Goal: Check status: Check status

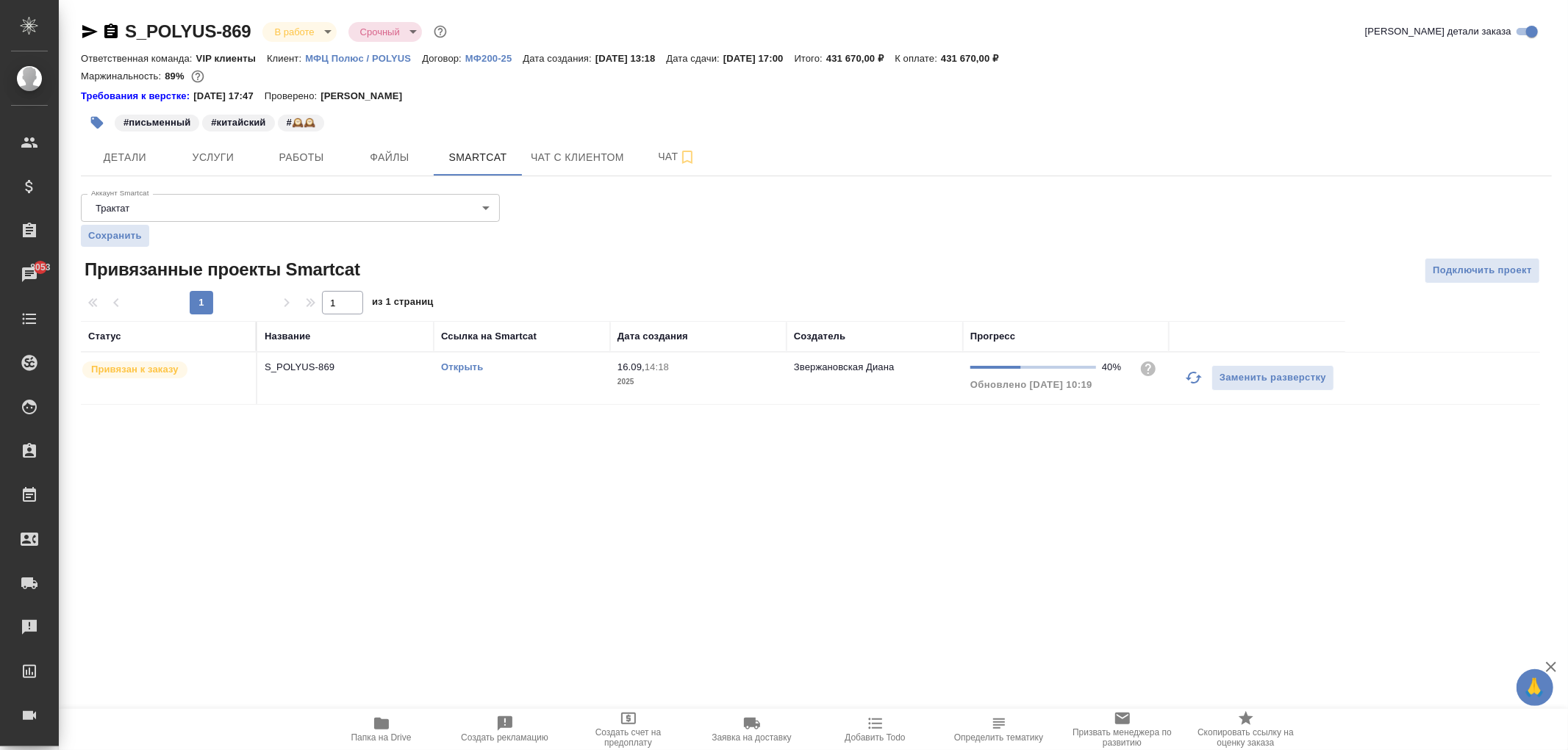
click at [363, 362] on p "S_POLYUS-869" at bounding box center [346, 367] width 162 height 15
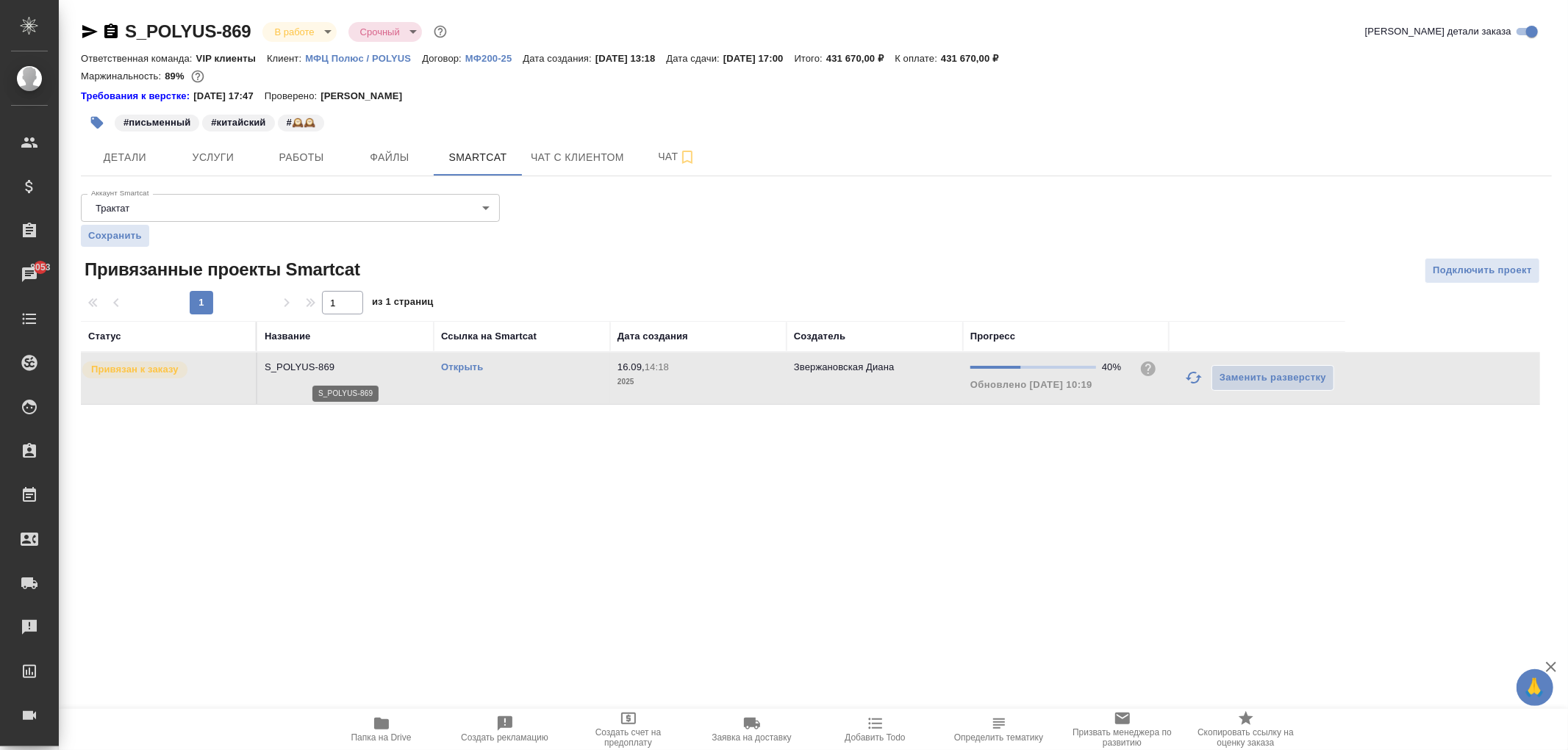
click at [363, 362] on p "S_POLYUS-869" at bounding box center [346, 367] width 162 height 15
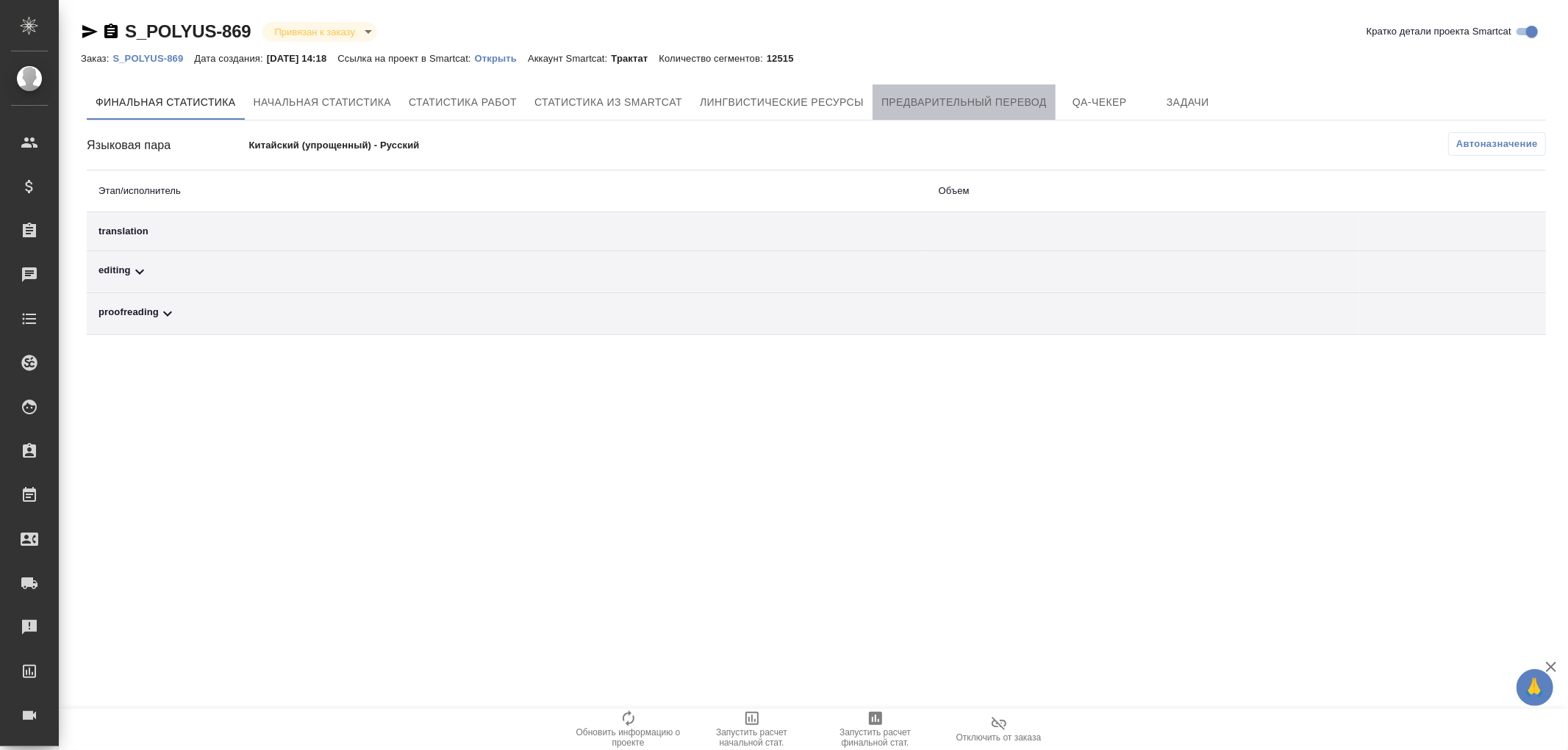
click at [950, 89] on button "Предварительный перевод" at bounding box center [964, 102] width 183 height 35
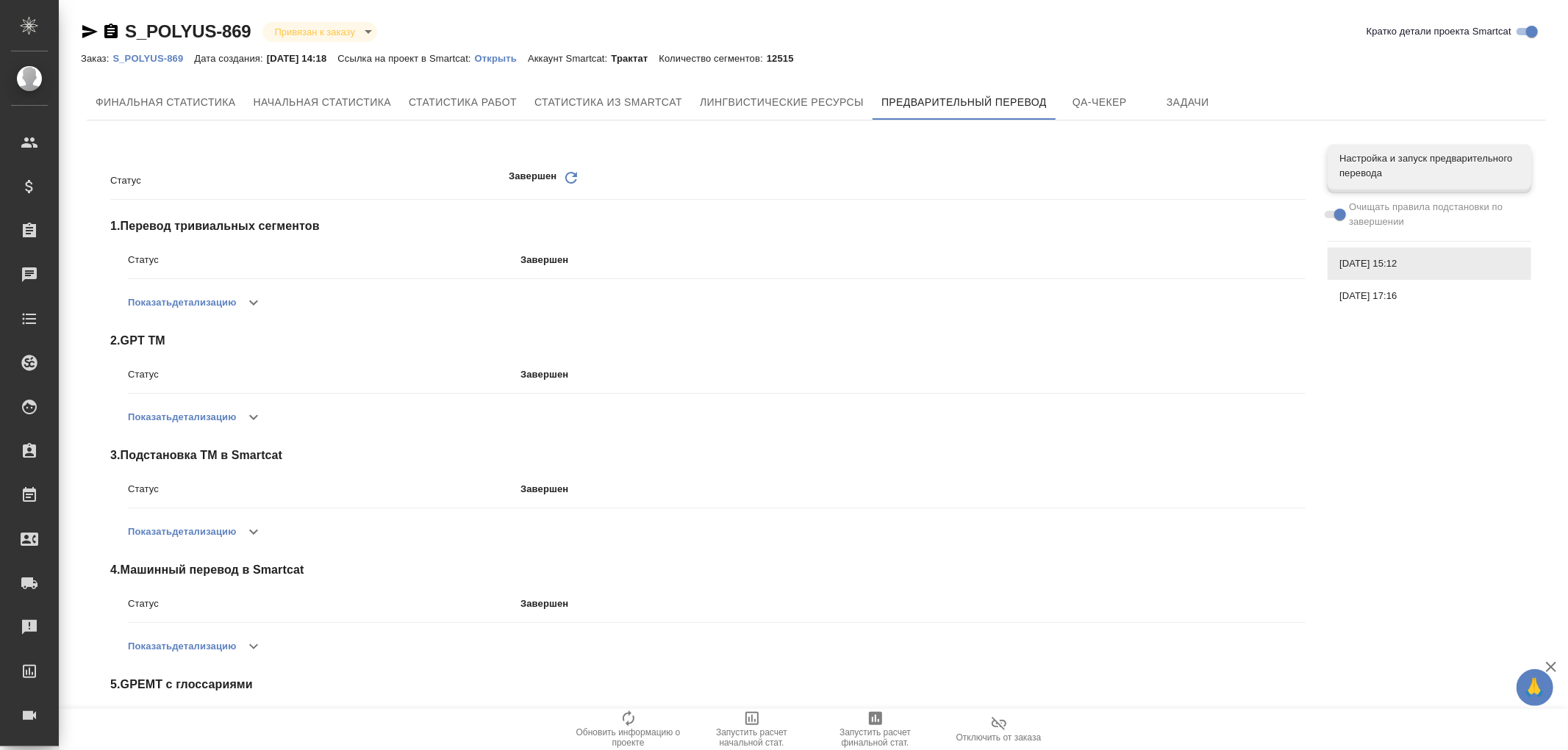
click at [228, 649] on button "Показать детализацию" at bounding box center [182, 646] width 108 height 35
click at [520, 57] on p "Открыть" at bounding box center [501, 58] width 53 height 11
